Goal: Task Accomplishment & Management: Complete application form

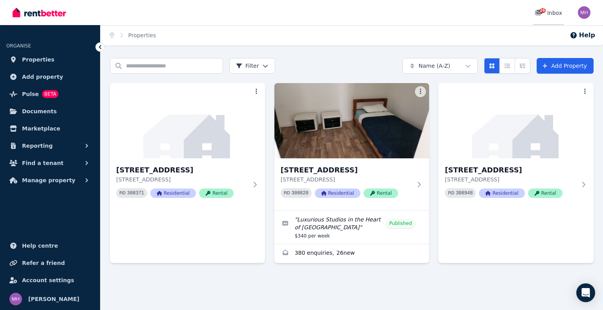
click at [538, 15] on icon at bounding box center [538, 12] width 7 height 5
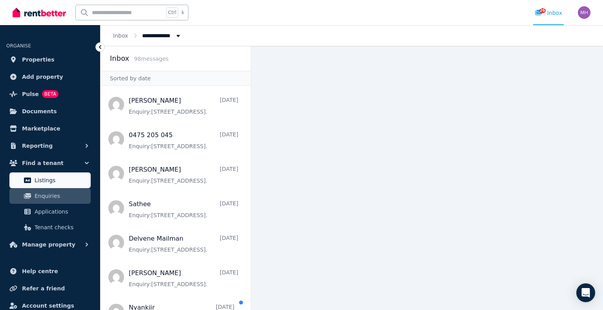
click at [49, 174] on link "Listings" at bounding box center [49, 181] width 81 height 16
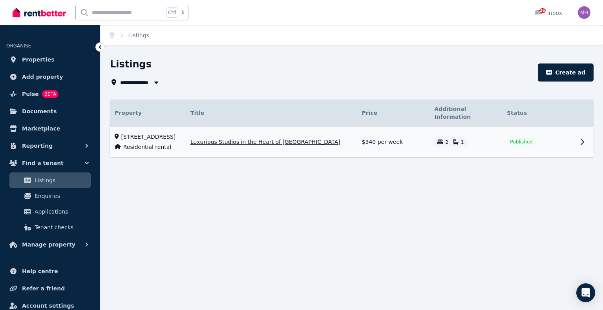
click at [296, 144] on span "Luxurious Studios in the Heart of [GEOGRAPHIC_DATA]" at bounding box center [265, 142] width 150 height 8
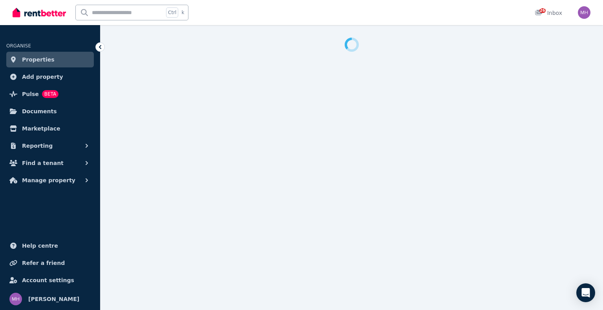
select select "***"
select select "**********"
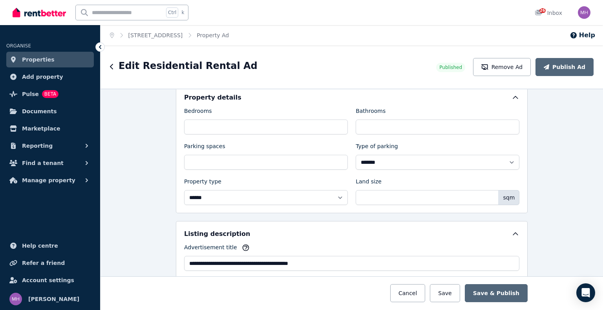
scroll to position [357, 0]
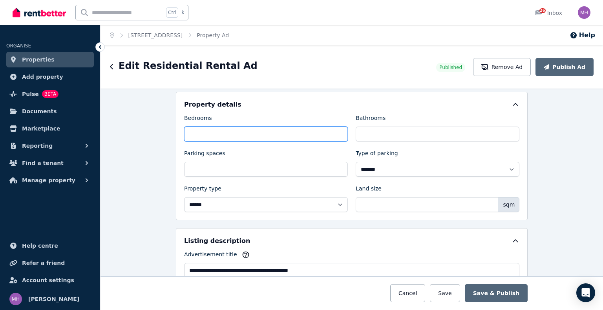
click at [309, 127] on input "*" at bounding box center [266, 134] width 164 height 15
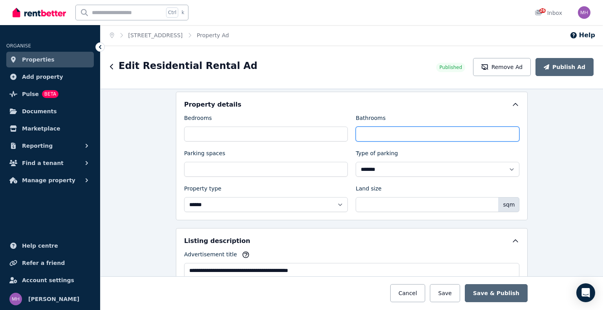
click at [429, 130] on input "*" at bounding box center [438, 134] width 164 height 15
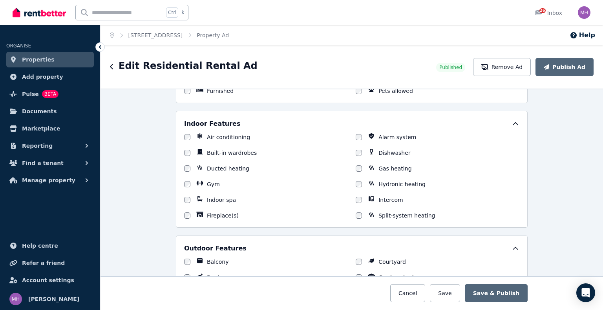
scroll to position [666, 0]
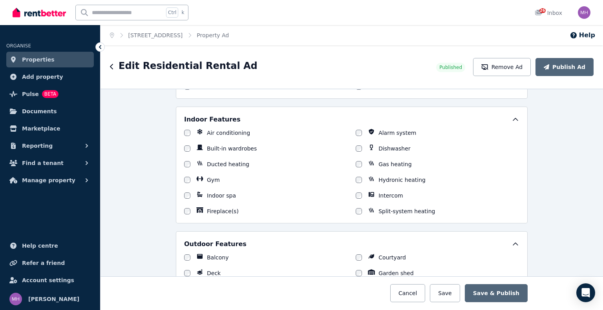
click at [360, 129] on div "Alarm system" at bounding box center [438, 133] width 164 height 8
drag, startPoint x: 359, startPoint y: 129, endPoint x: 361, endPoint y: 133, distance: 4.4
click at [359, 130] on div "Alarm system" at bounding box center [438, 133] width 164 height 8
click at [358, 131] on div at bounding box center [359, 133] width 6 height 8
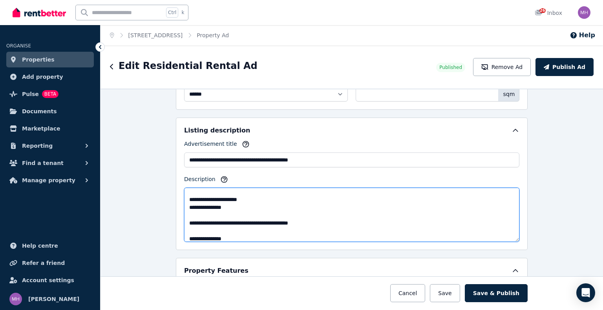
scroll to position [0, 0]
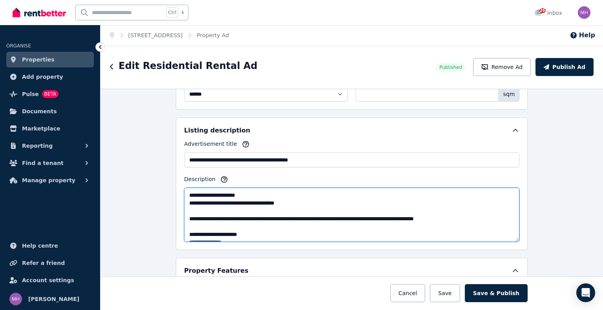
click at [318, 227] on textarea "Description" at bounding box center [351, 215] width 335 height 54
click at [308, 222] on textarea "Description" at bounding box center [351, 215] width 335 height 54
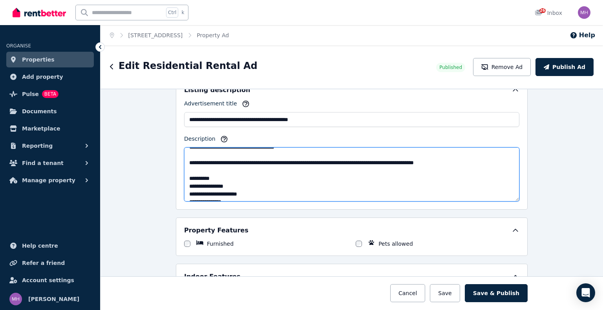
scroll to position [20, 0]
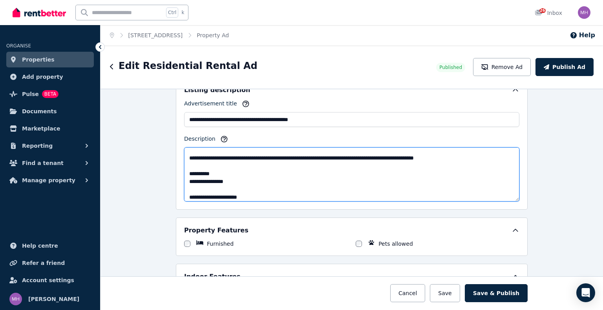
click at [232, 167] on textarea "Description" at bounding box center [351, 175] width 335 height 54
click at [222, 166] on textarea "Description" at bounding box center [351, 175] width 335 height 54
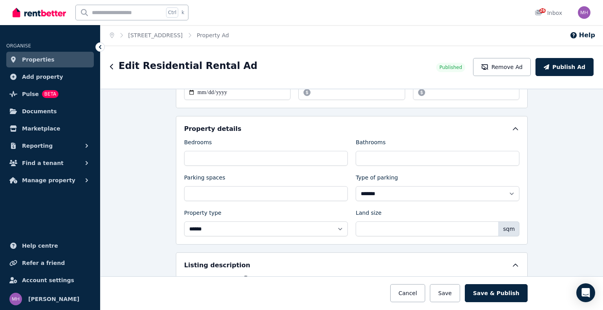
scroll to position [326, 0]
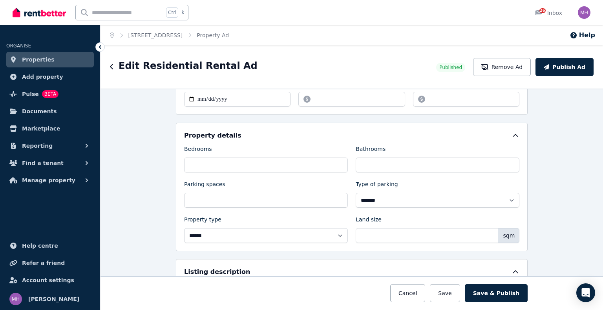
type textarea "**********"
drag, startPoint x: 308, startPoint y: 162, endPoint x: 140, endPoint y: 162, distance: 168.0
click at [140, 162] on div "**********" at bounding box center [351, 200] width 502 height 222
click at [492, 289] on button "Save & Publish" at bounding box center [496, 294] width 63 height 18
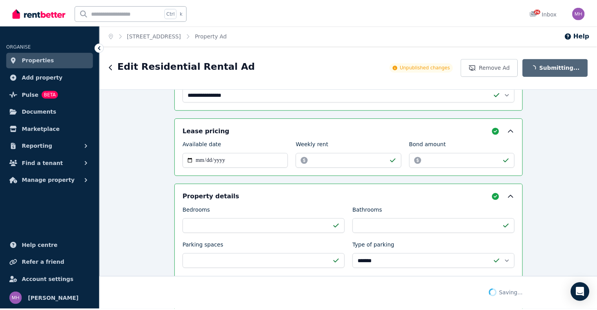
scroll to position [387, 0]
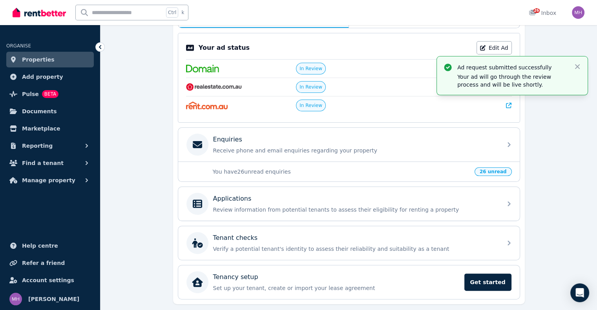
scroll to position [173, 0]
